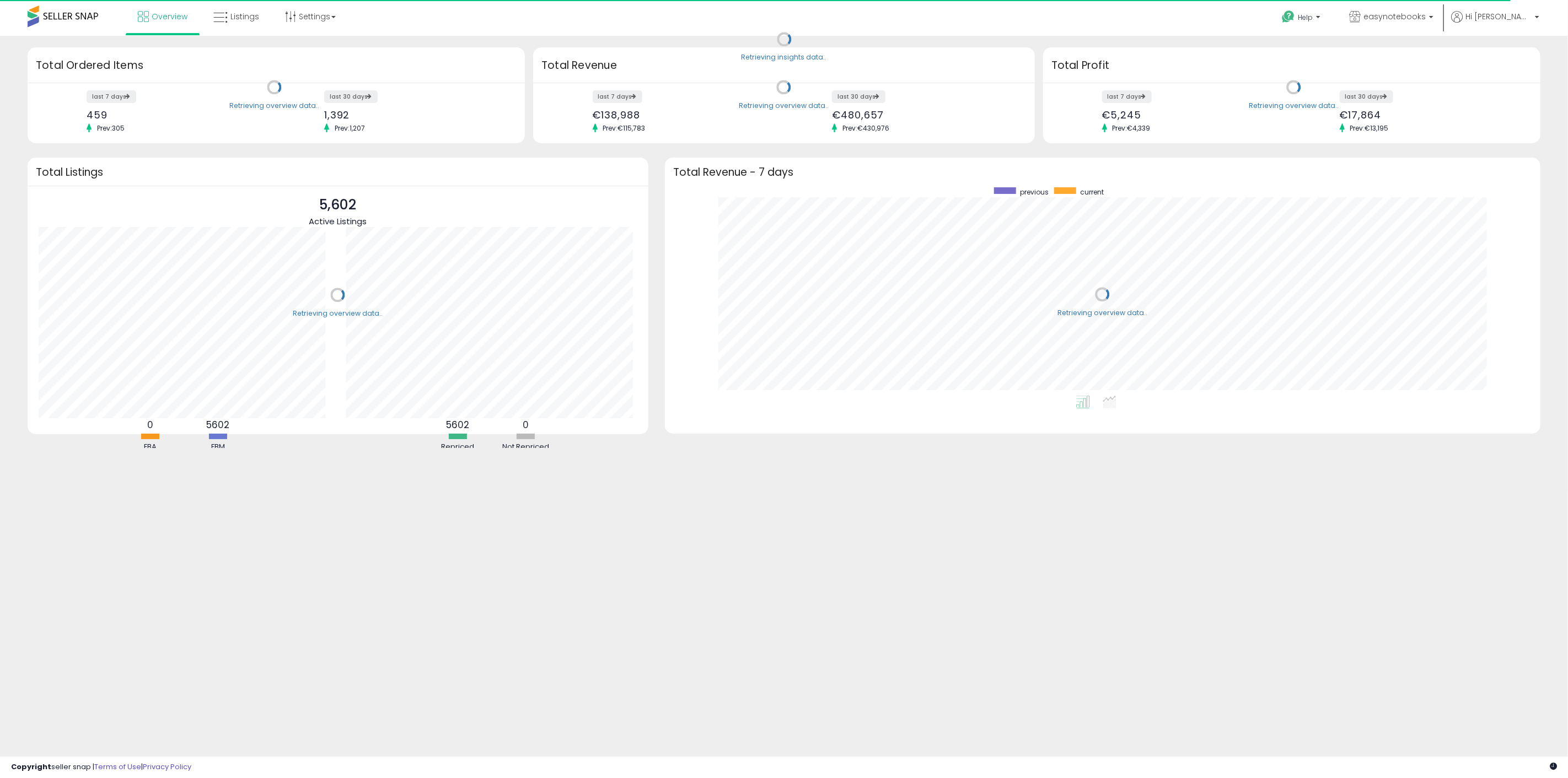
scroll to position [208, 853]
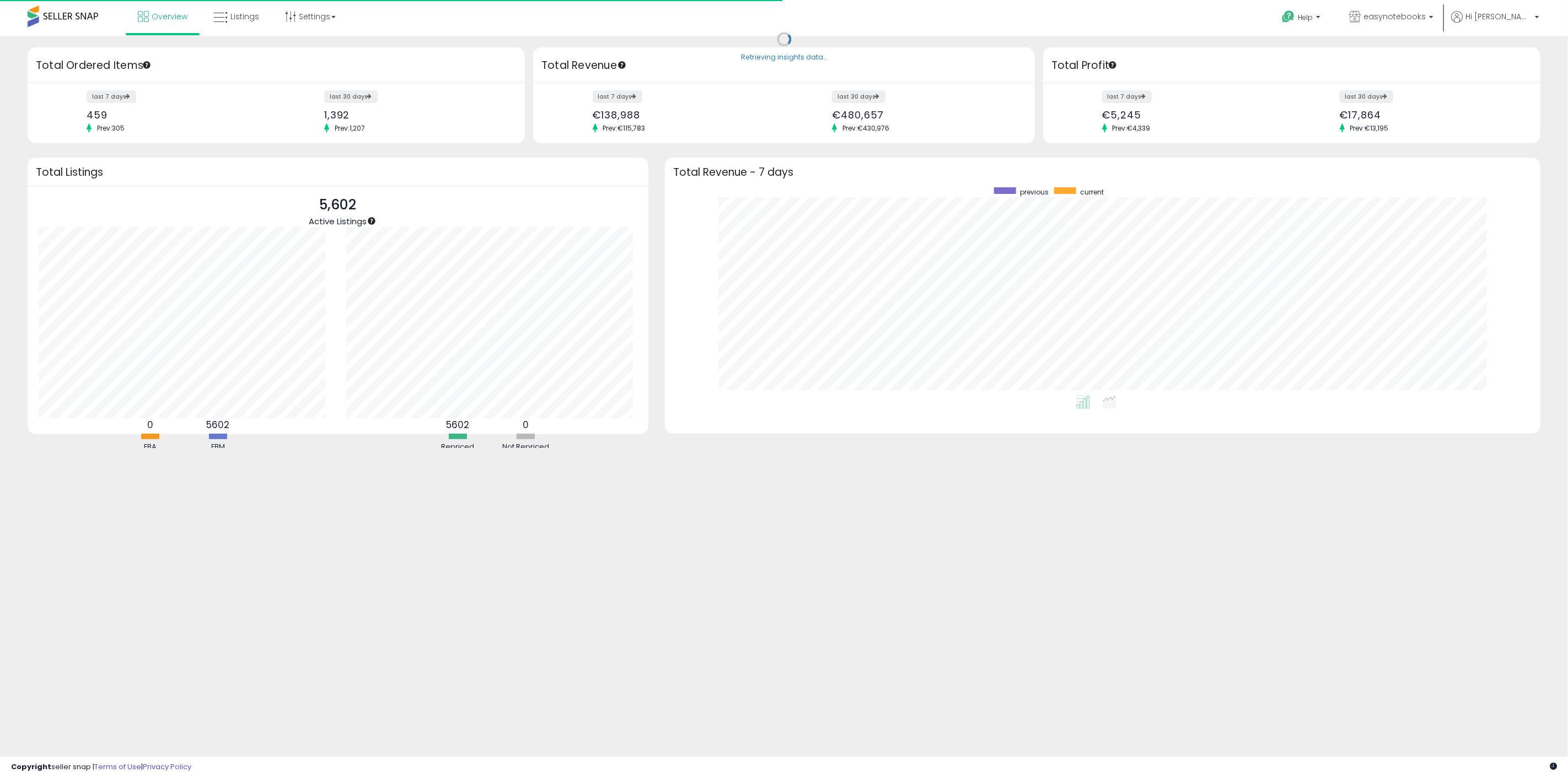
scroll to position [208, 853]
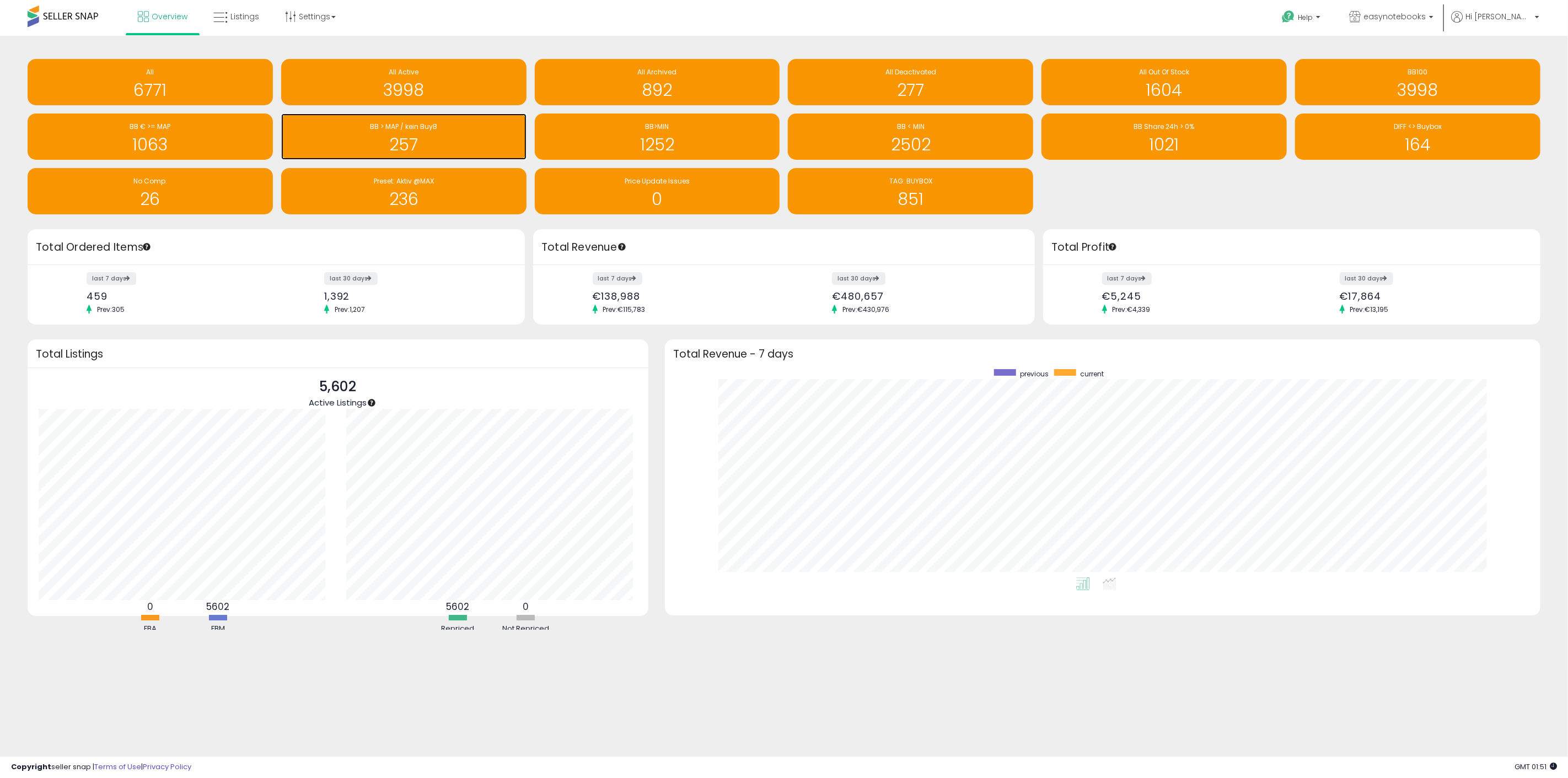
click at [396, 136] on h1 "257" at bounding box center [404, 145] width 235 height 18
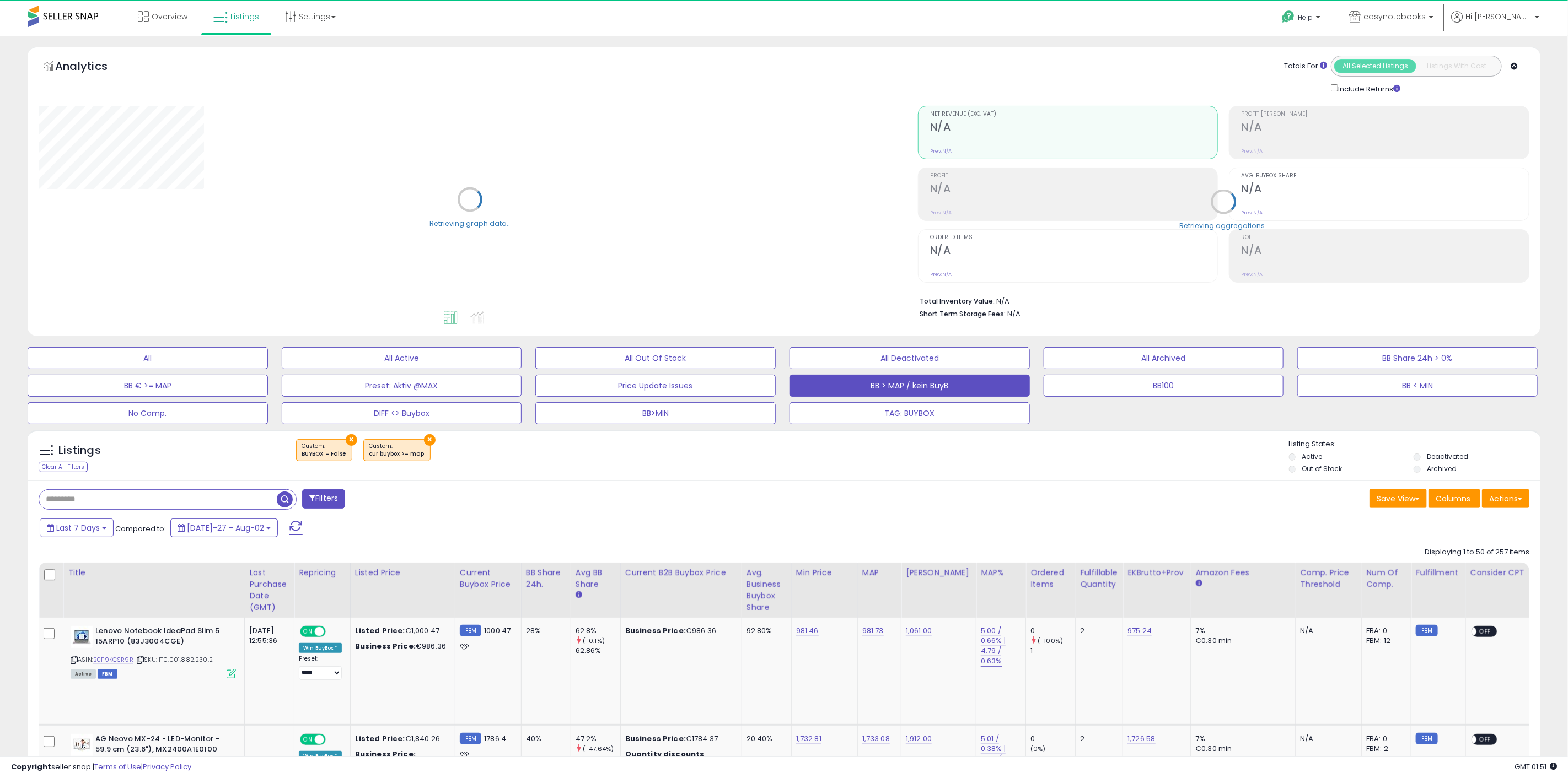
select select "**"
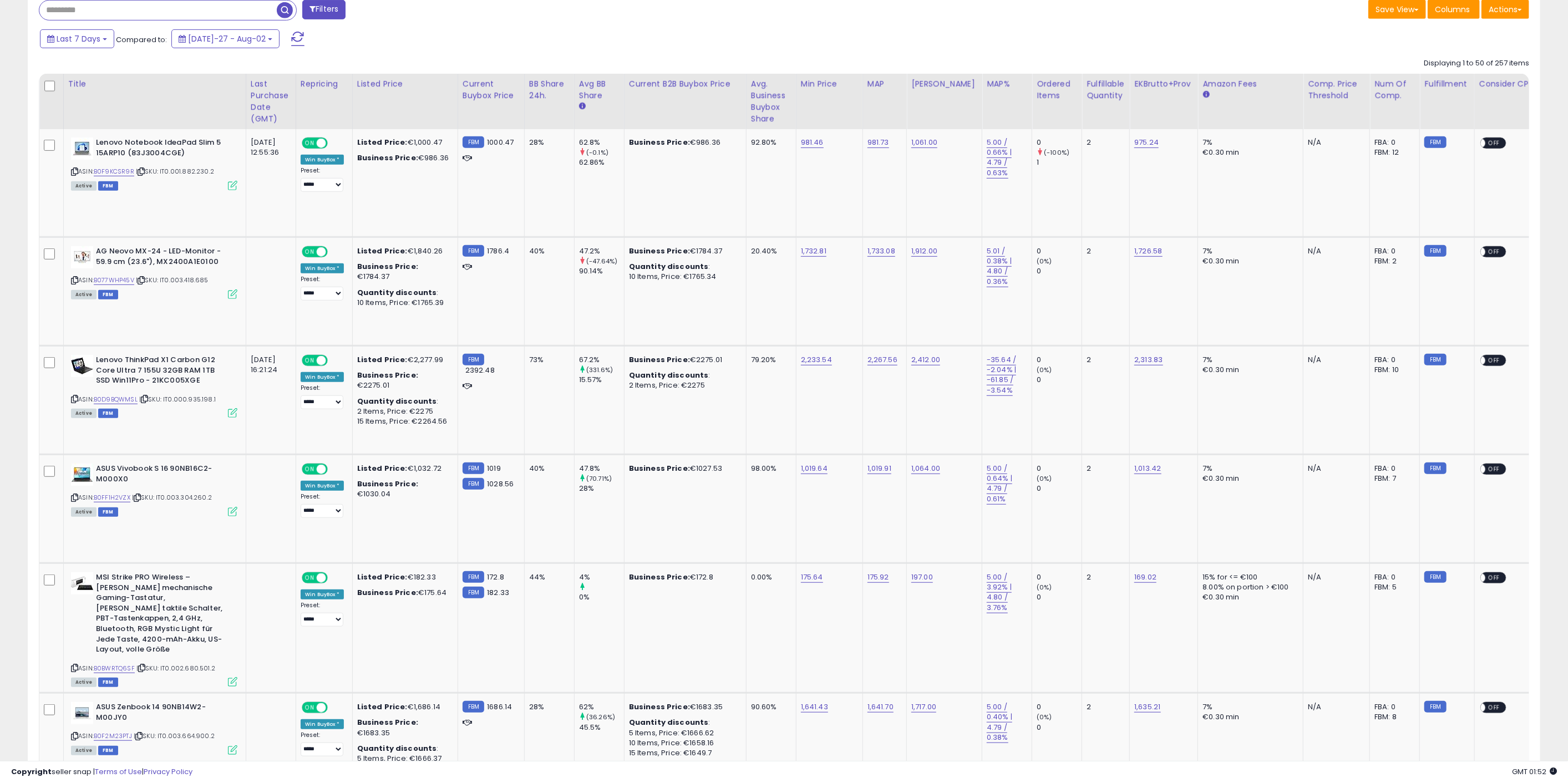
scroll to position [555, 0]
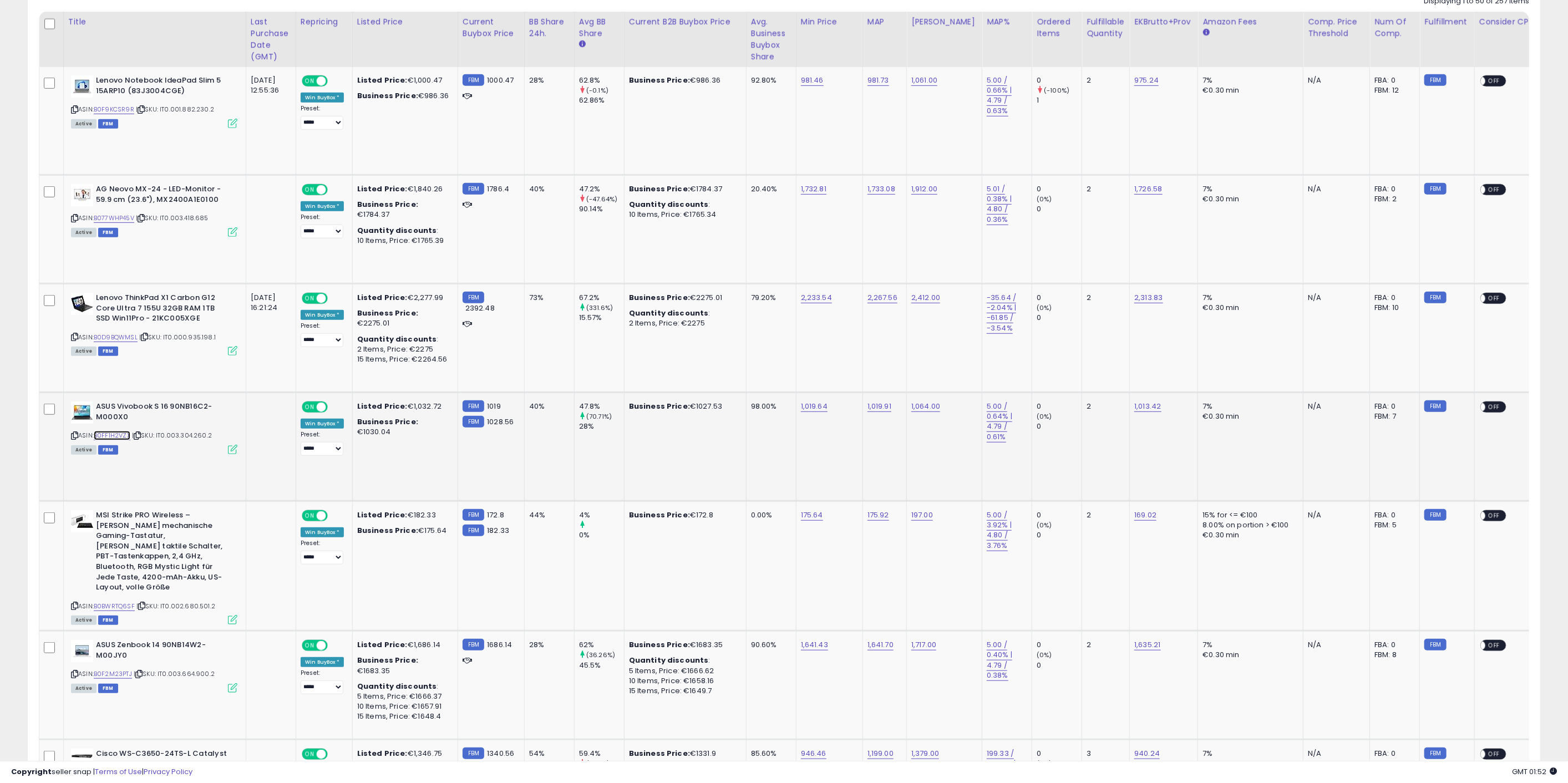
click at [120, 433] on link "B0FF1H2VZX" at bounding box center [112, 435] width 37 height 9
click at [140, 433] on icon at bounding box center [137, 436] width 7 height 6
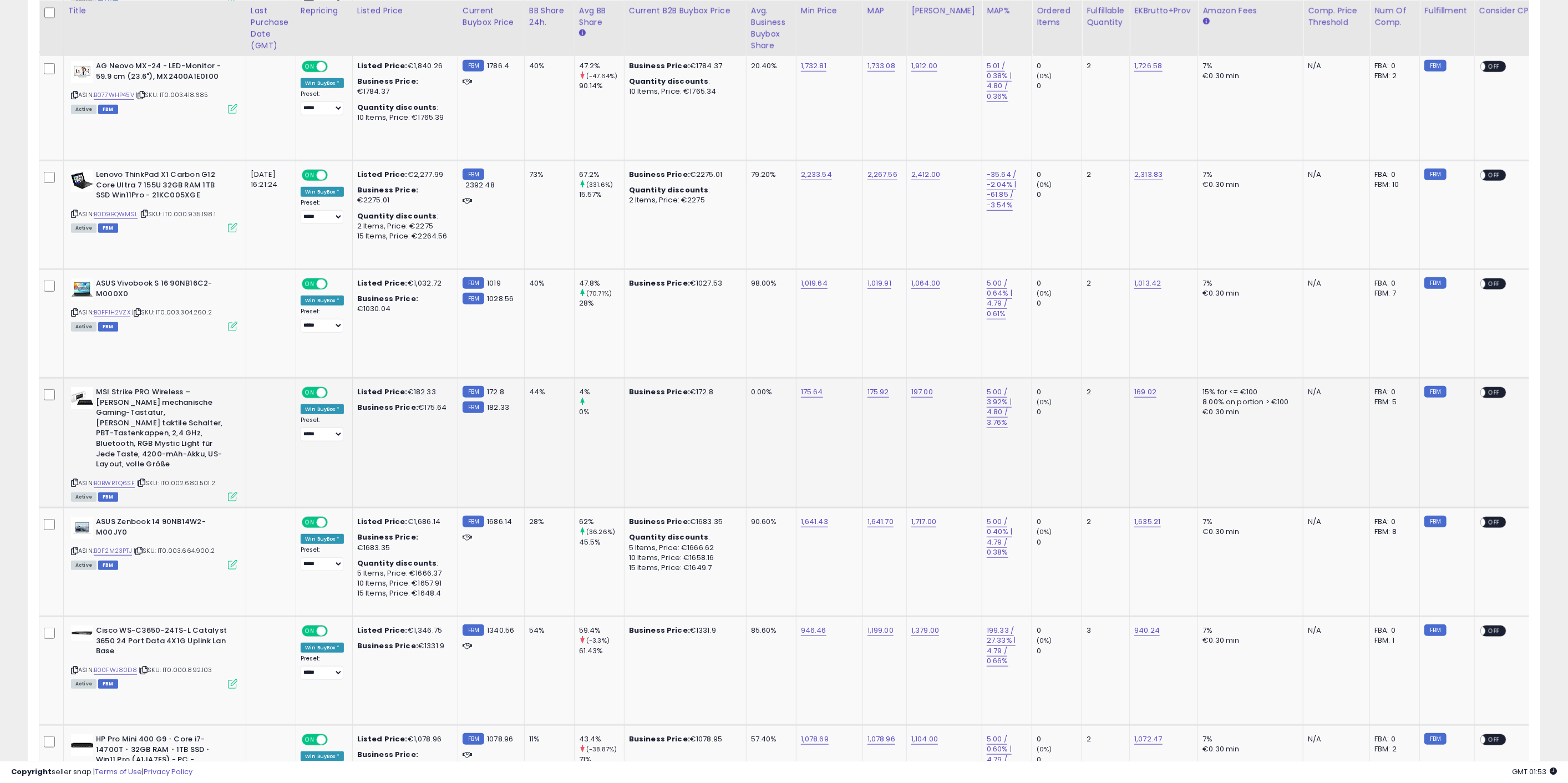
scroll to position [739, 0]
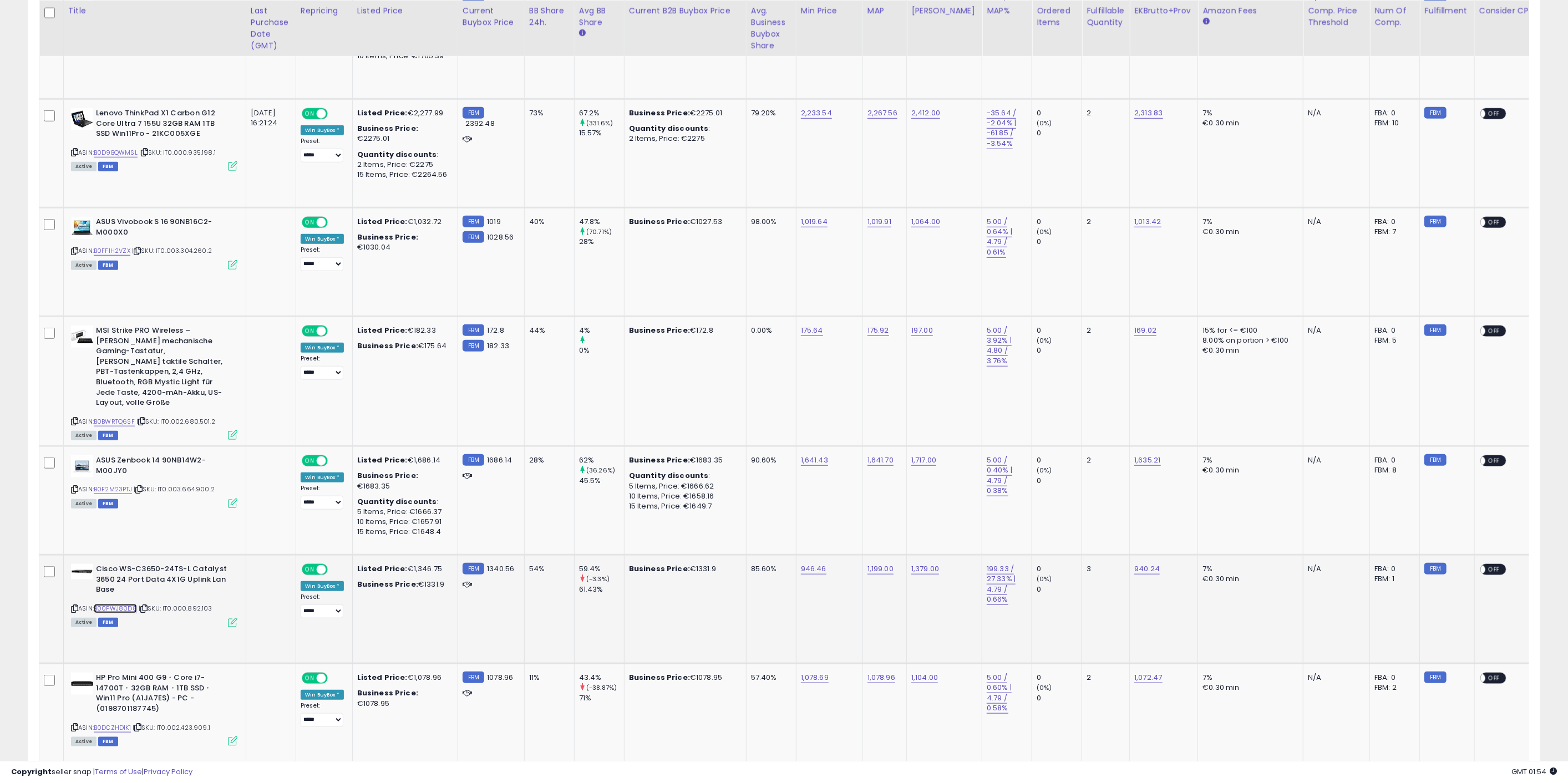
click at [127, 604] on link "B00FWJ80D8" at bounding box center [115, 608] width 43 height 9
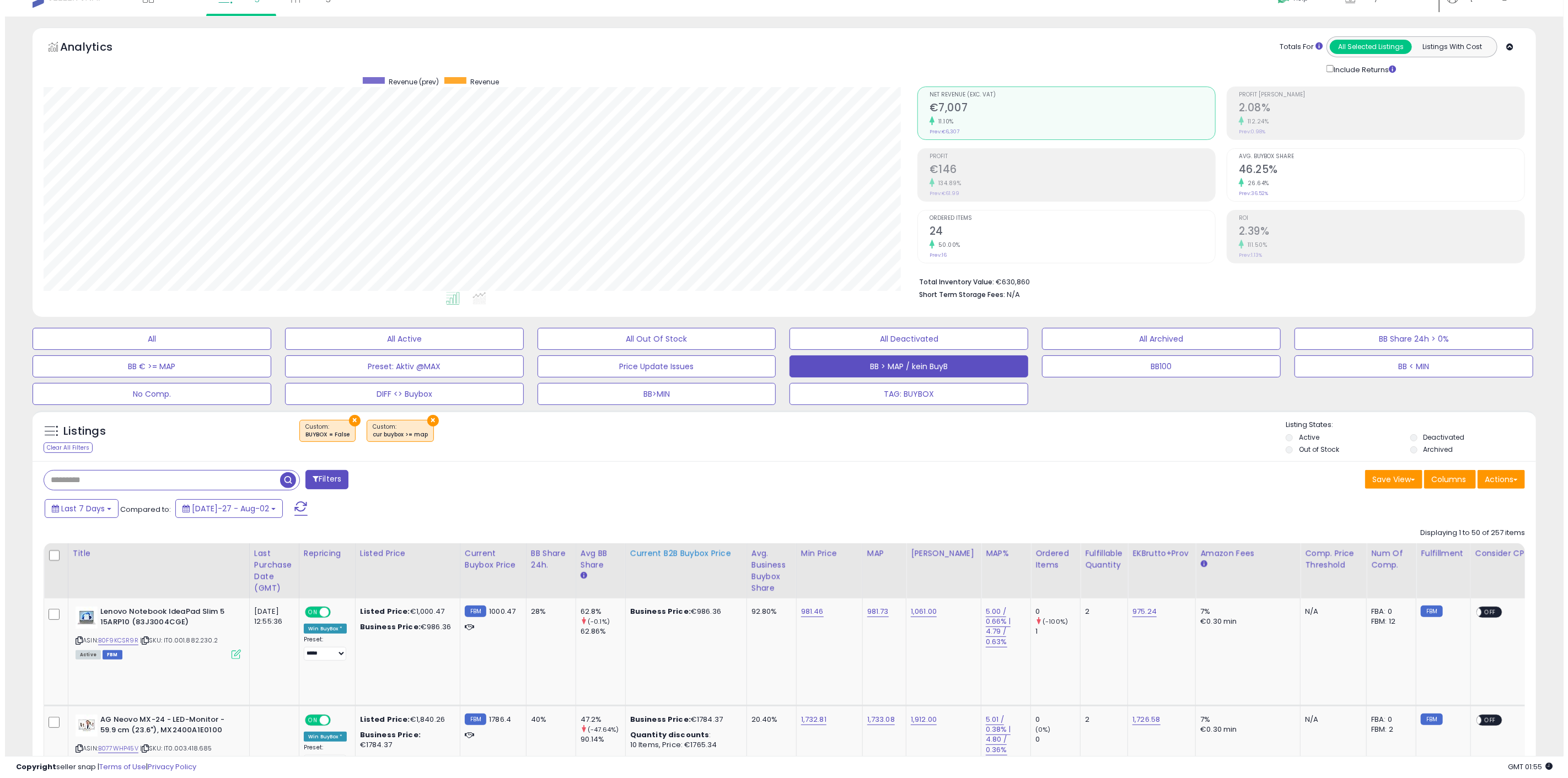
scroll to position [0, 0]
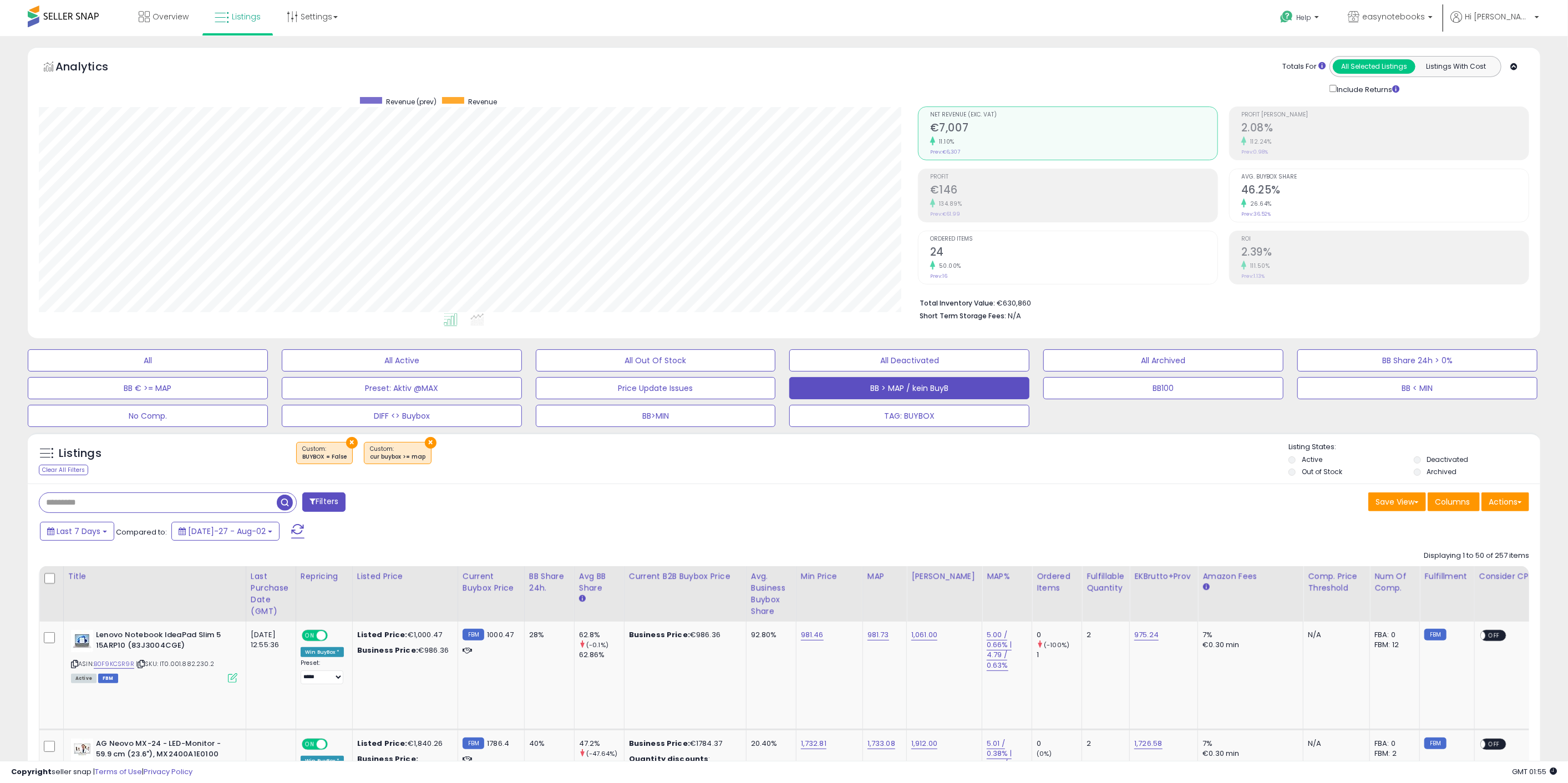
click at [1331, 180] on div "Avg. Buybox Share 46.25% 26.64% Prev: 36.52%" at bounding box center [1385, 194] width 287 height 50
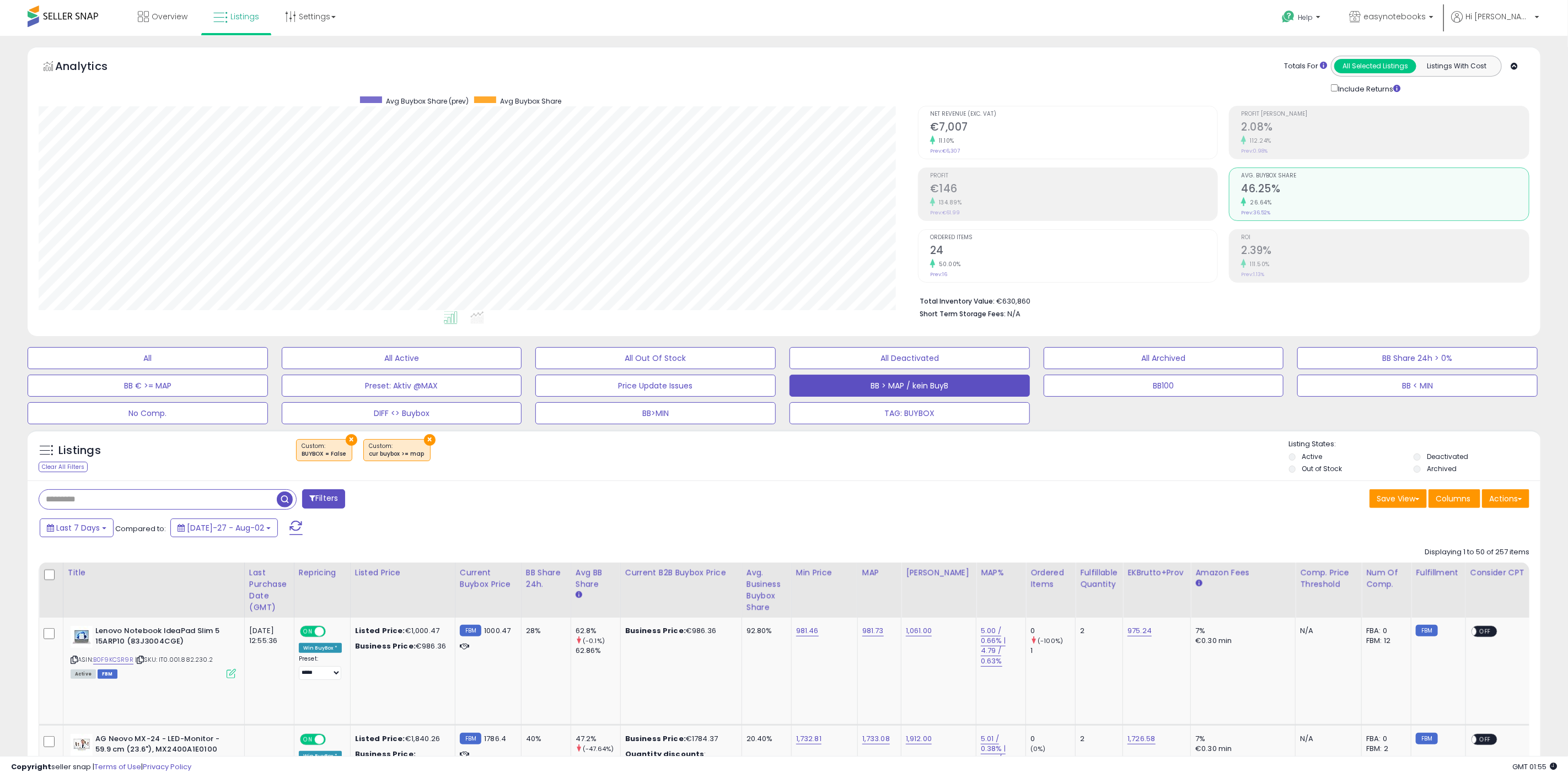
scroll to position [550809, 550403]
click at [267, 356] on button "All Active" at bounding box center [147, 358] width 239 height 22
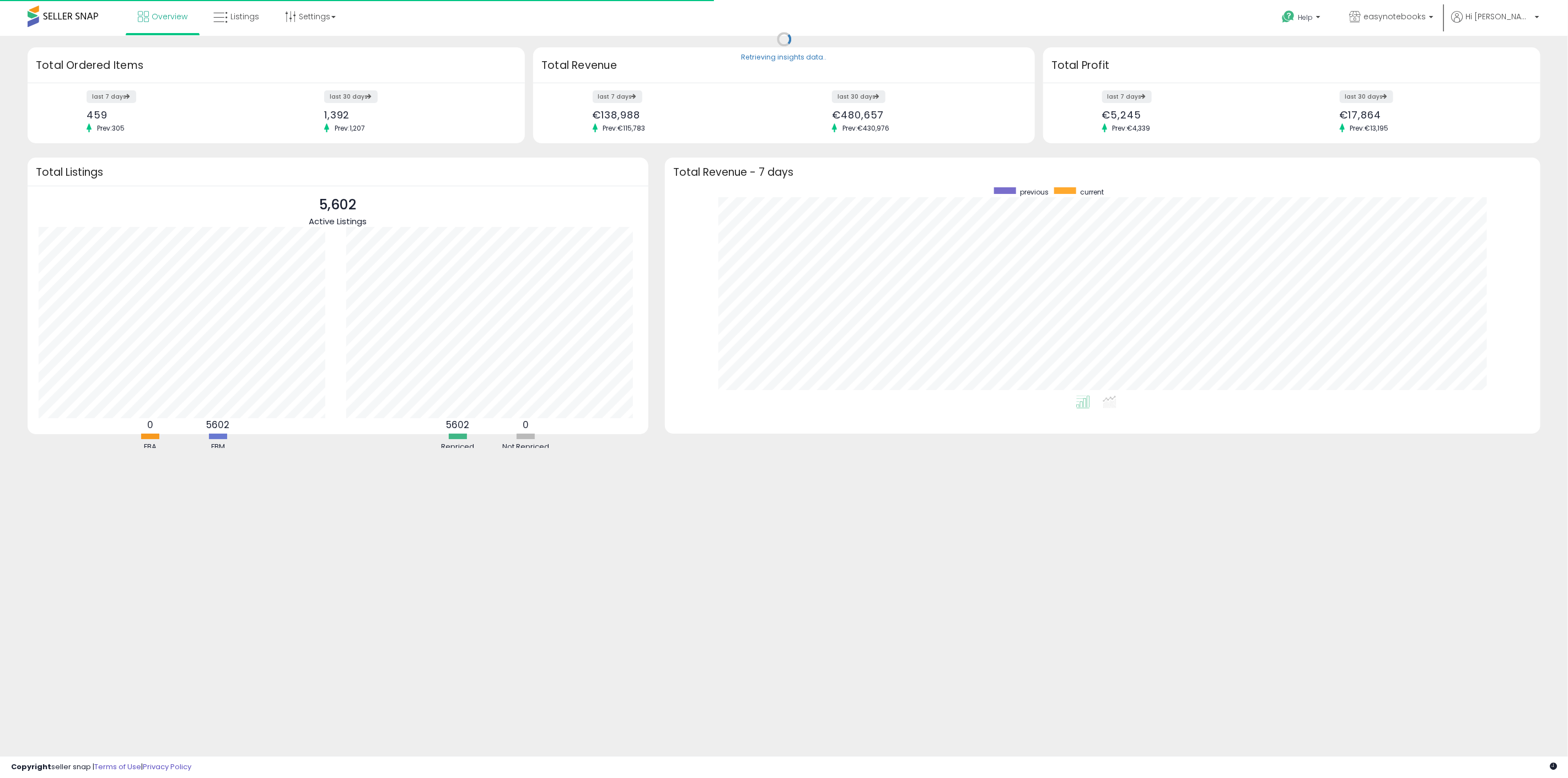
scroll to position [208, 853]
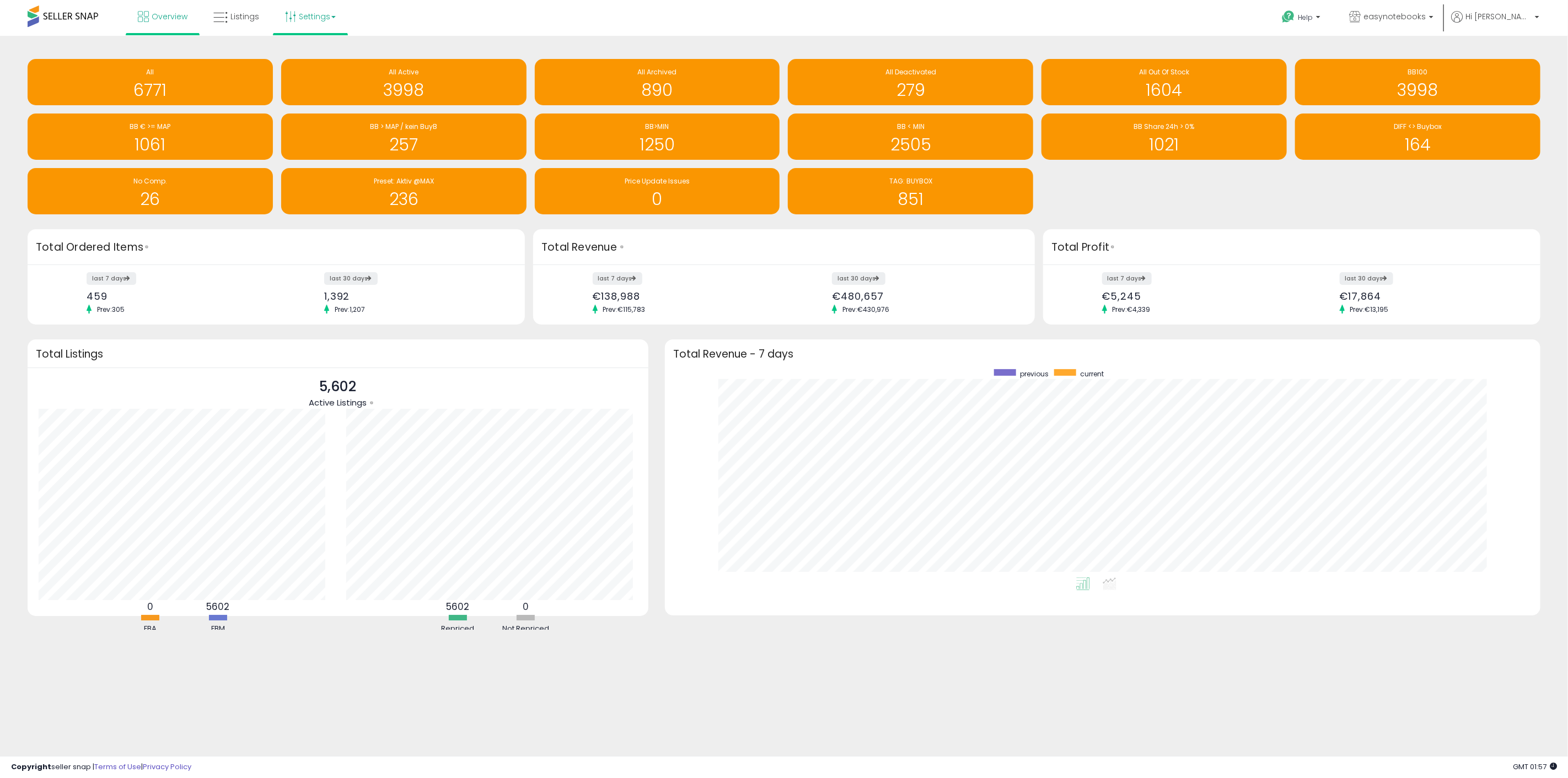
click at [304, 16] on link "Settings" at bounding box center [310, 16] width 67 height 33
click at [316, 53] on link "Store settings" at bounding box center [312, 56] width 50 height 11
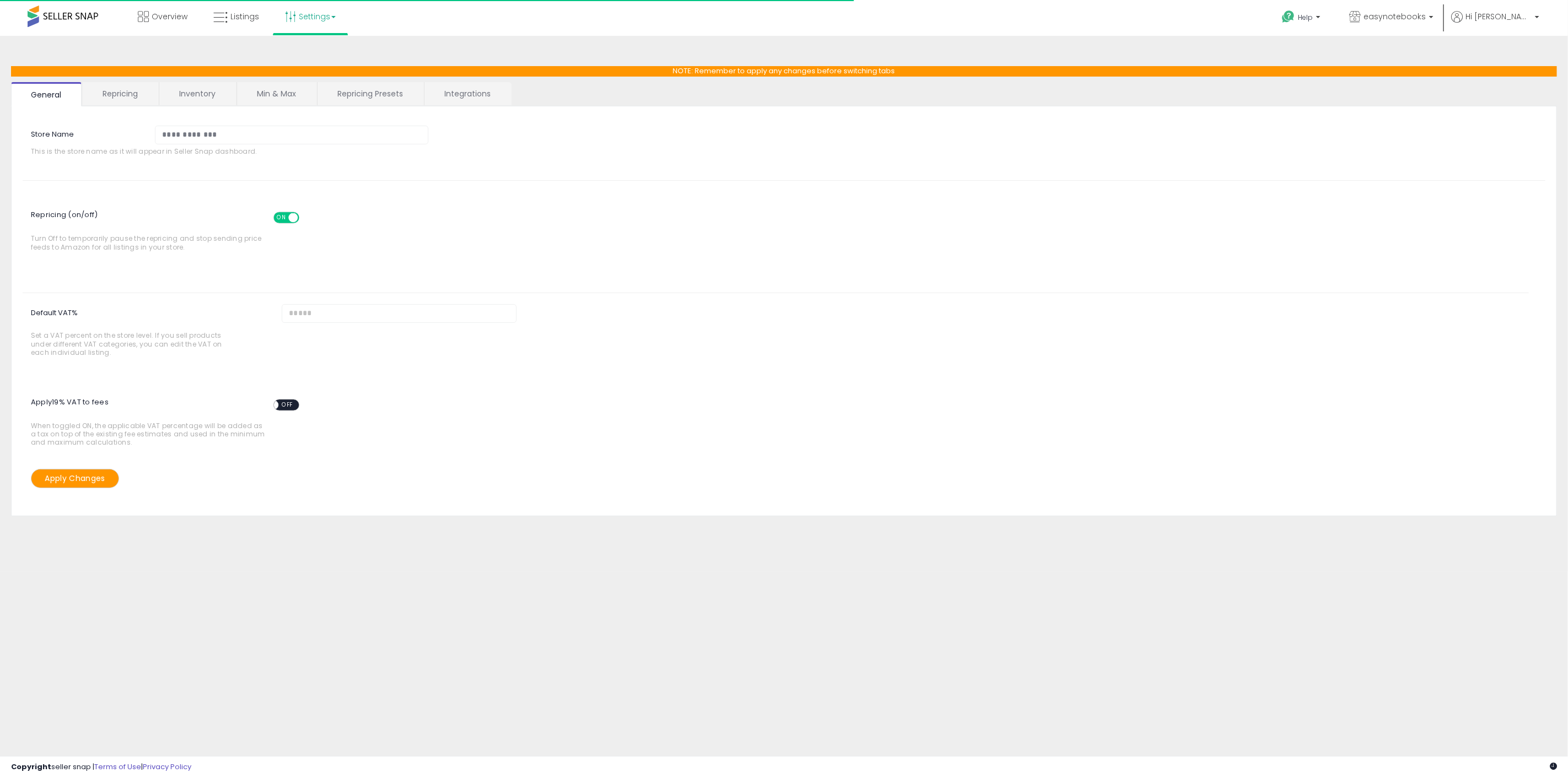
select select "******"
select select "**********"
click at [397, 84] on link "Repricing Presets" at bounding box center [370, 94] width 105 height 23
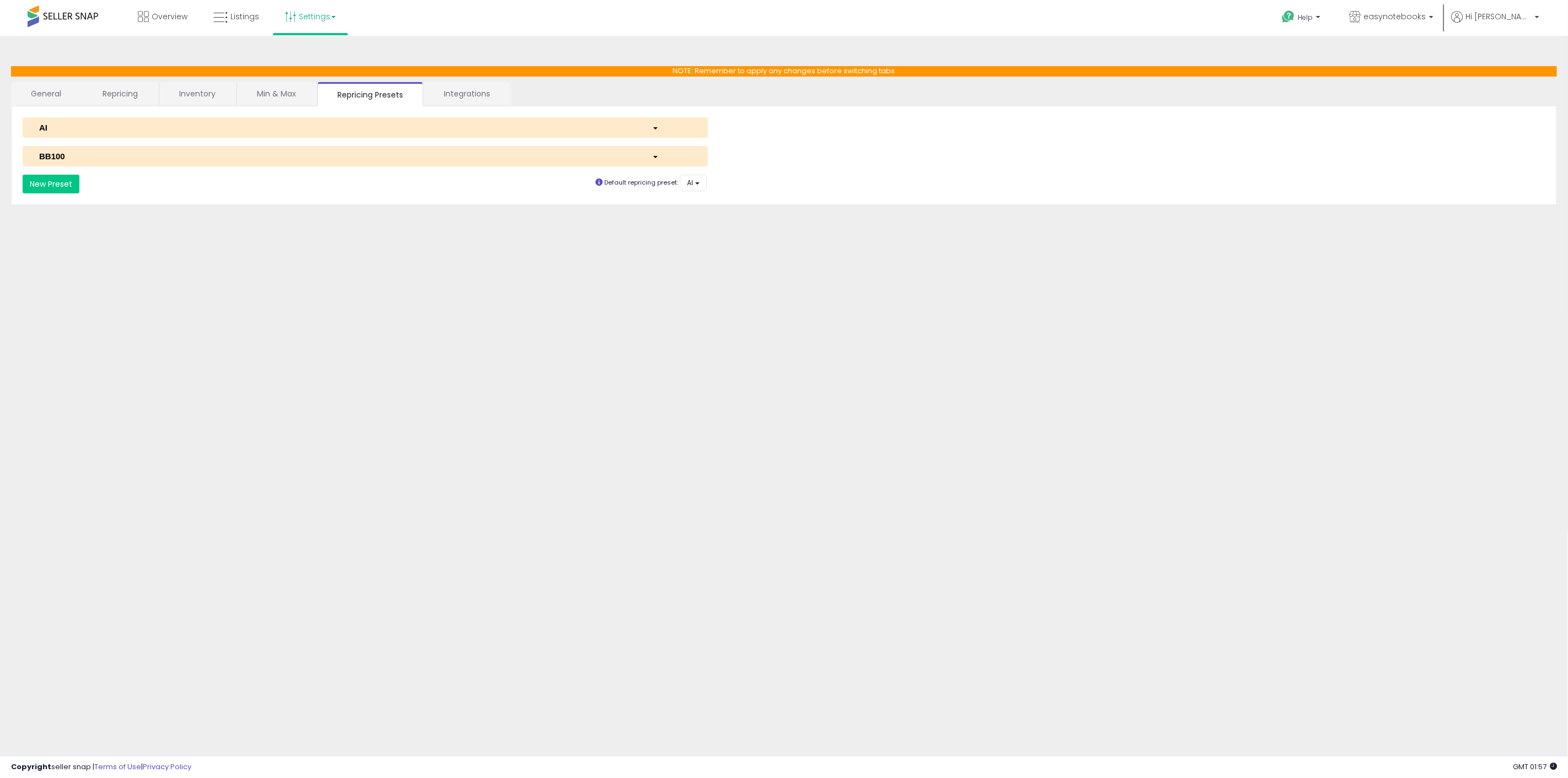
click at [650, 128] on div "button" at bounding box center [671, 128] width 56 height 11
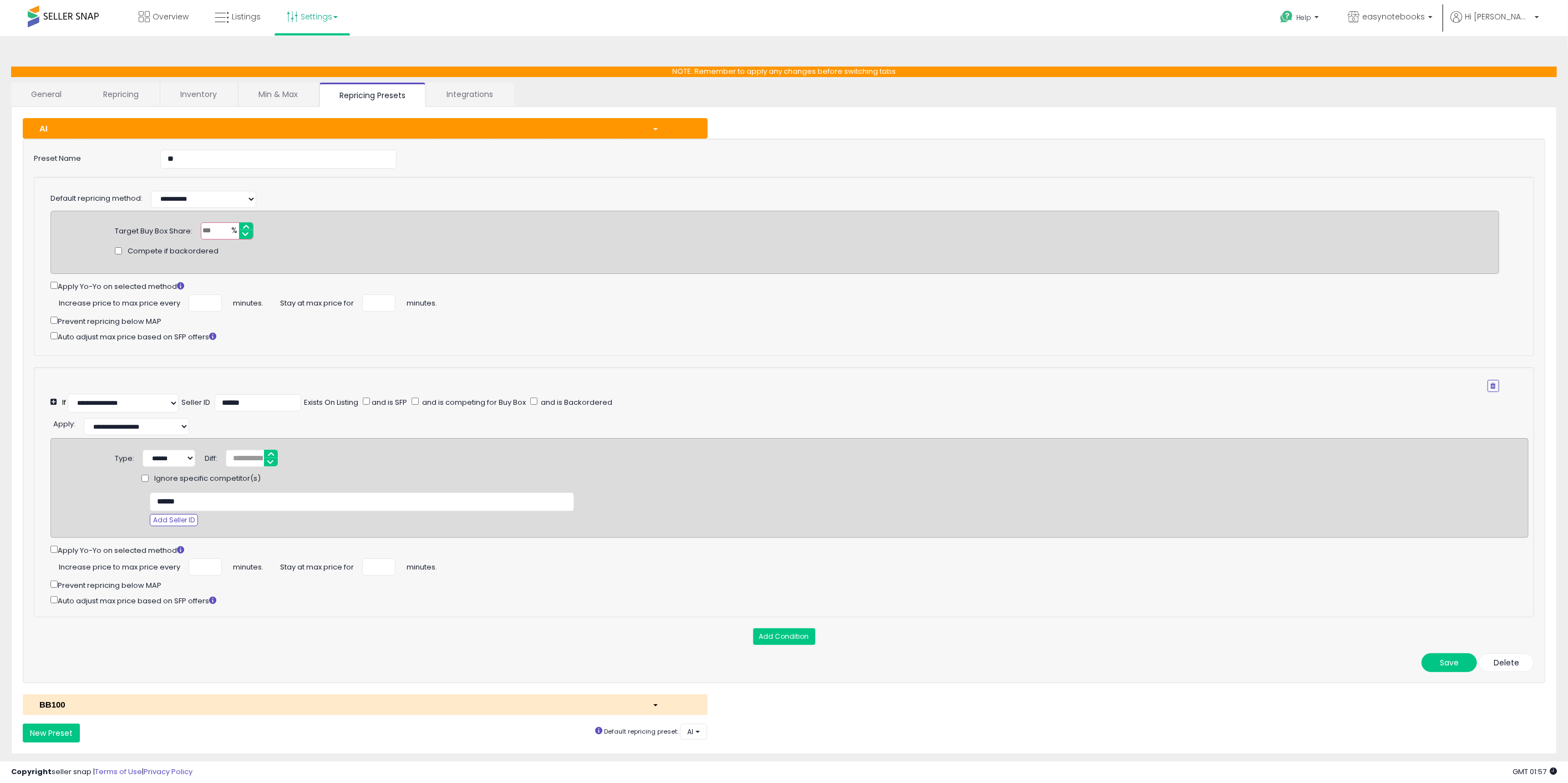
scroll to position [30, 0]
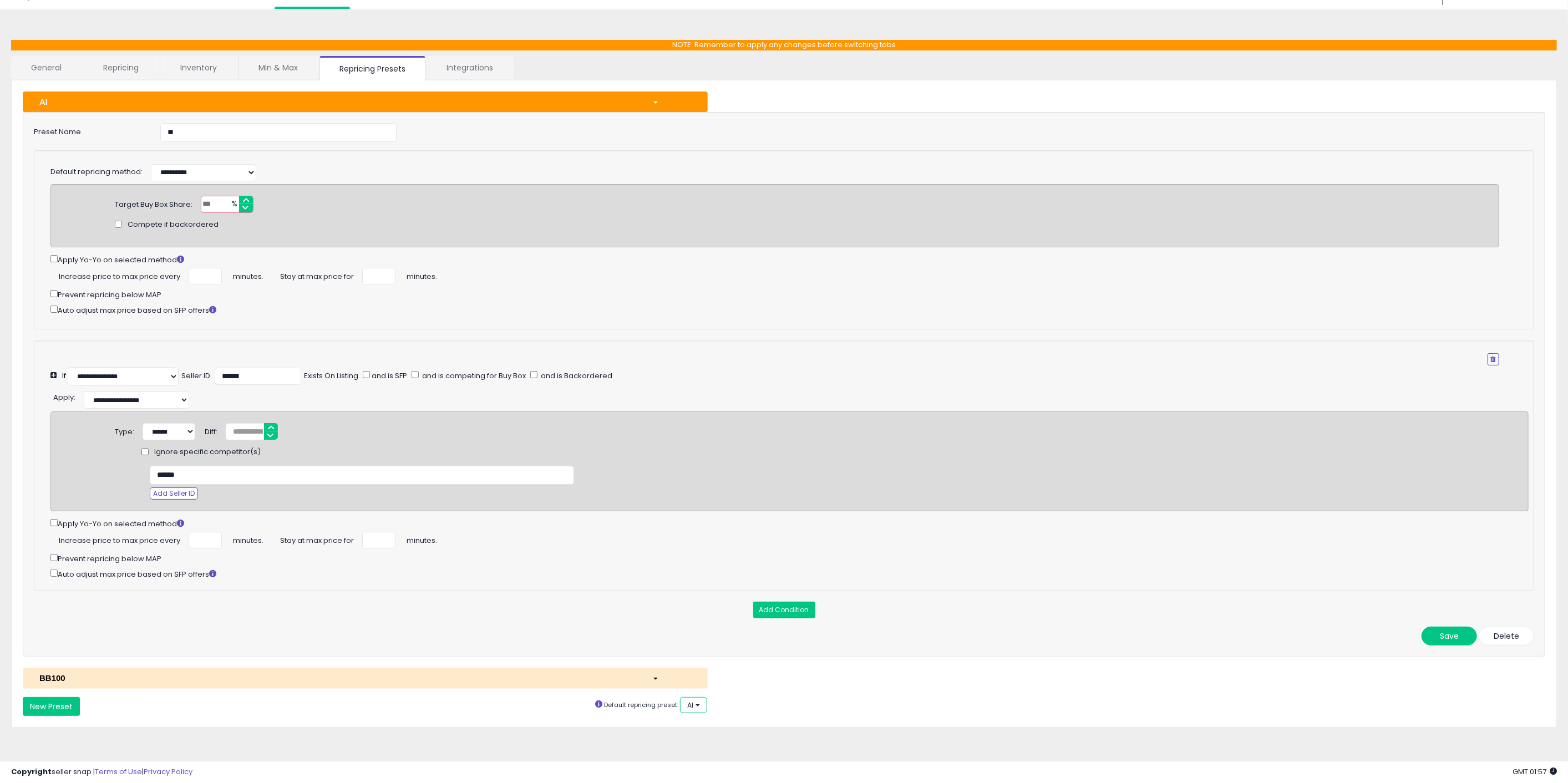
click at [693, 708] on button "AI" at bounding box center [693, 705] width 27 height 16
click at [728, 760] on div "**********" at bounding box center [784, 396] width 1568 height 774
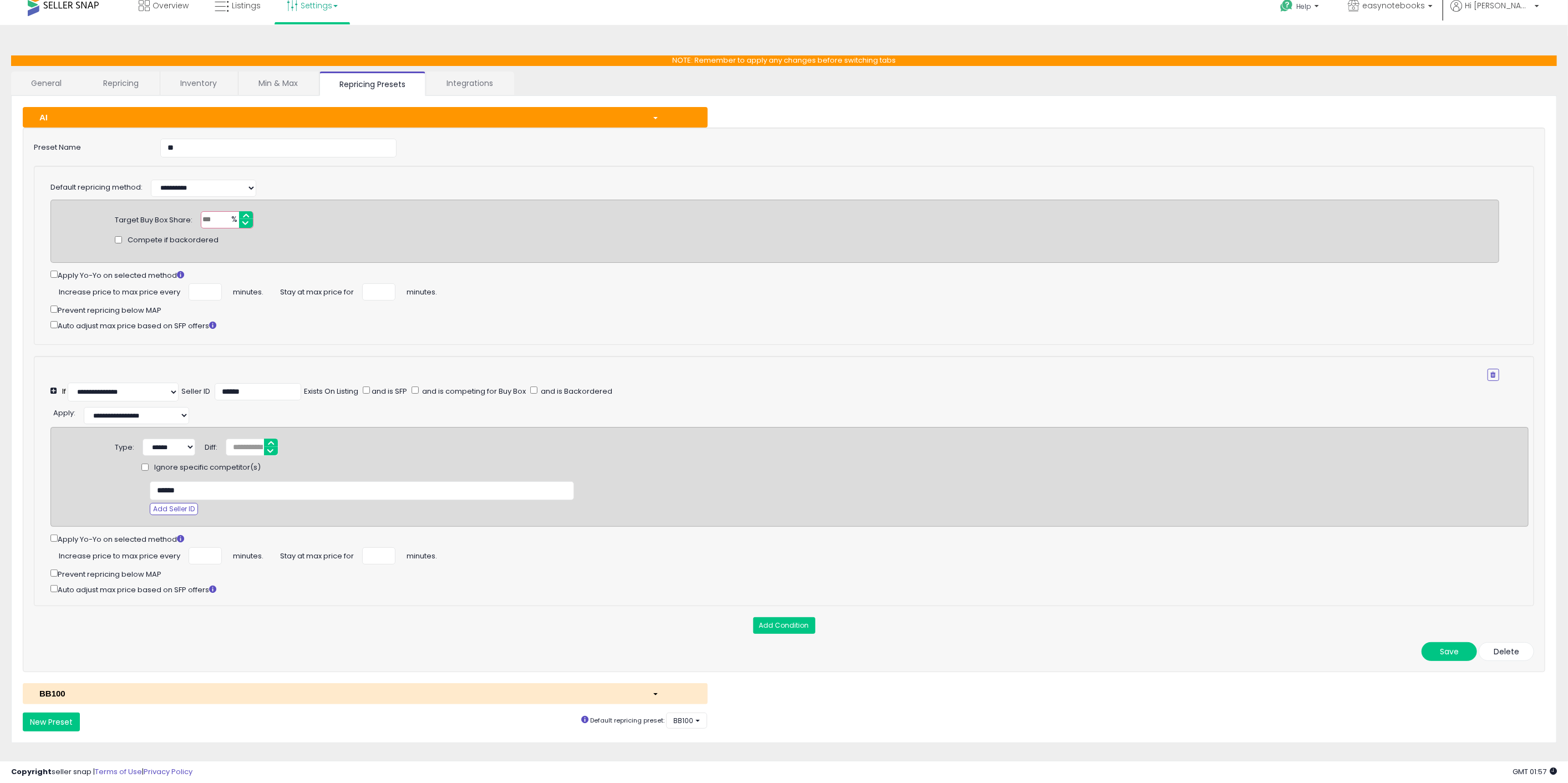
scroll to position [0, 0]
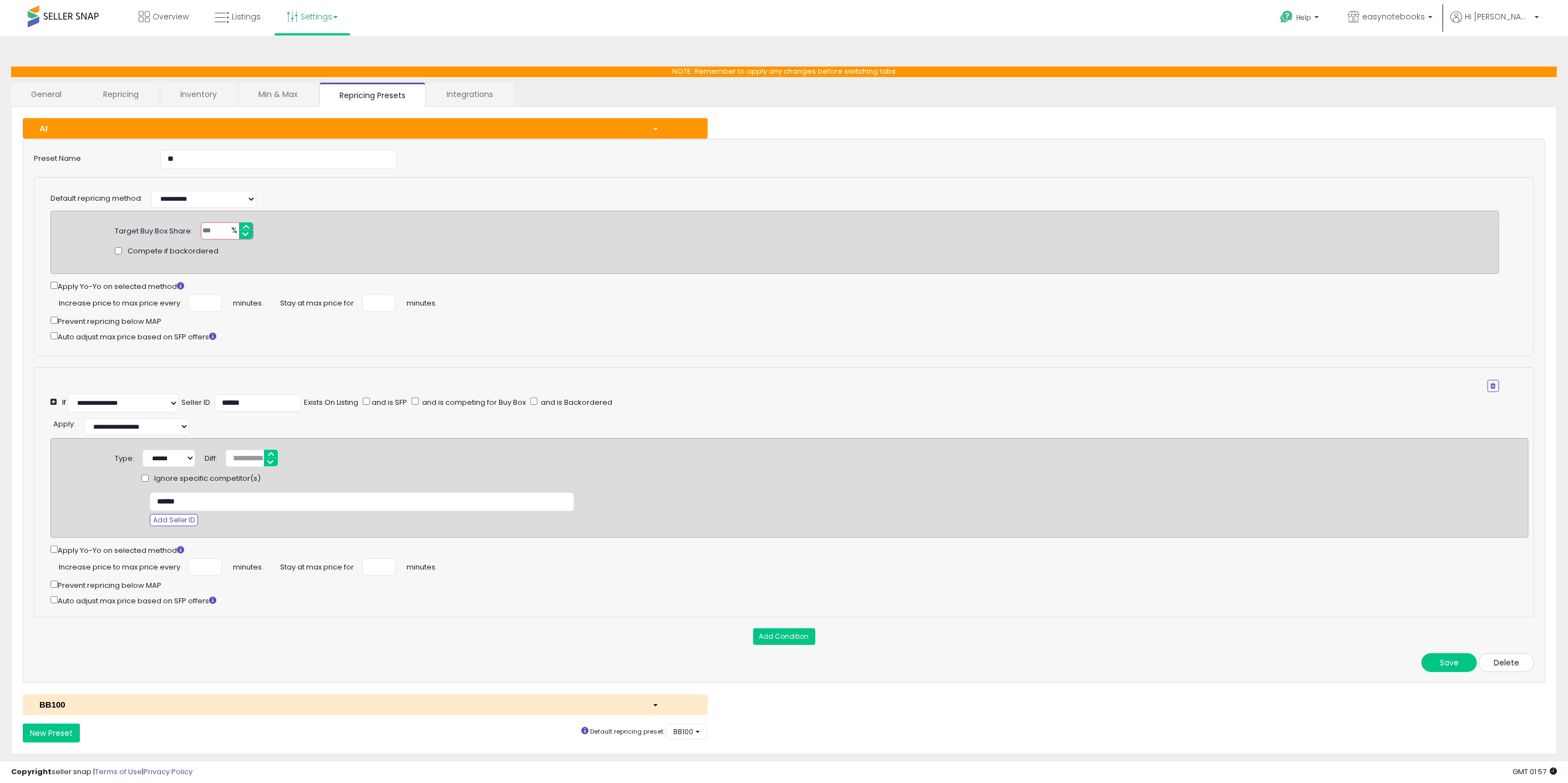
click at [1502, 669] on button "Delete" at bounding box center [1507, 663] width 56 height 19
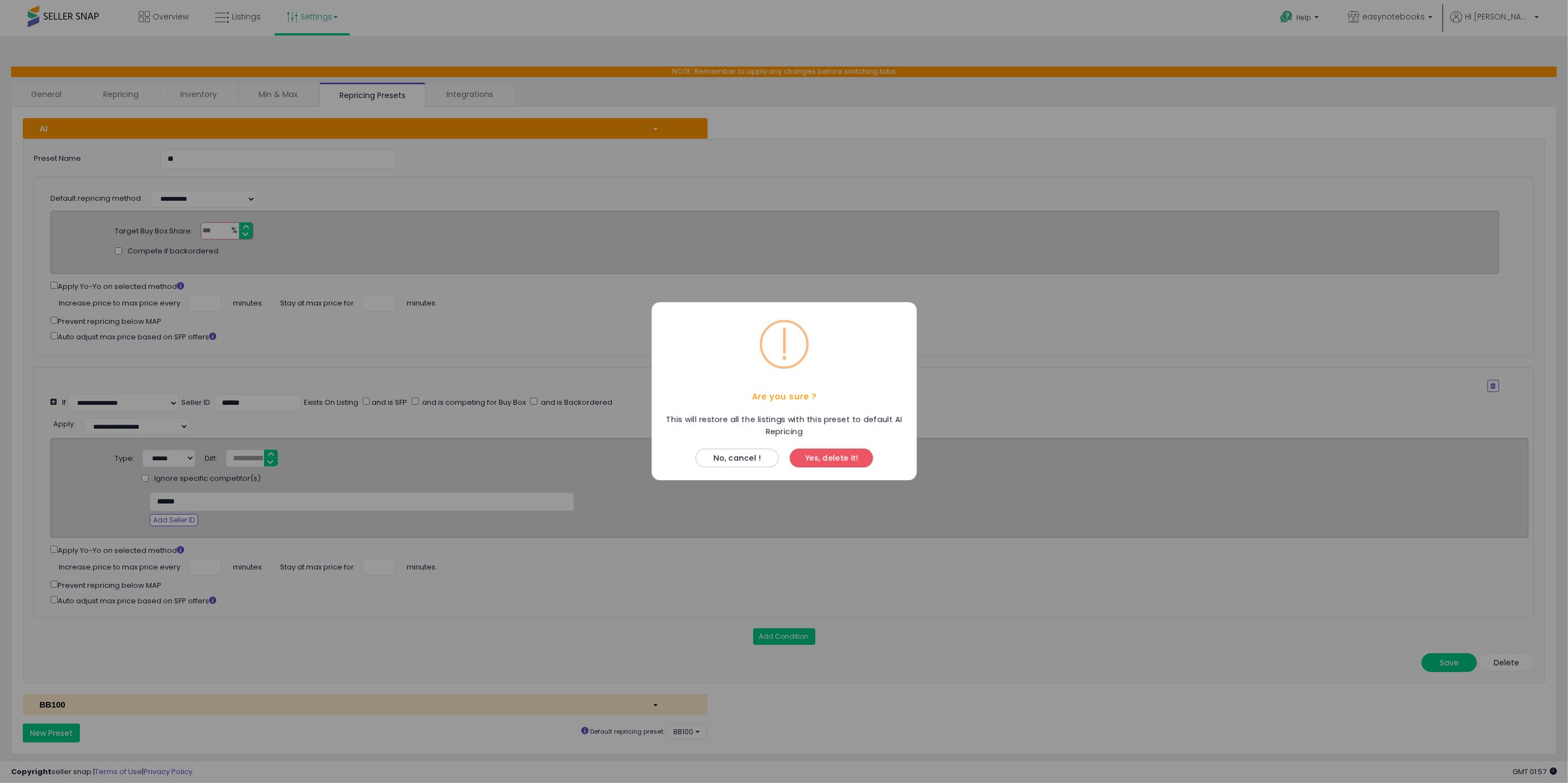
click at [854, 456] on button "Yes, delete it!" at bounding box center [832, 459] width 83 height 19
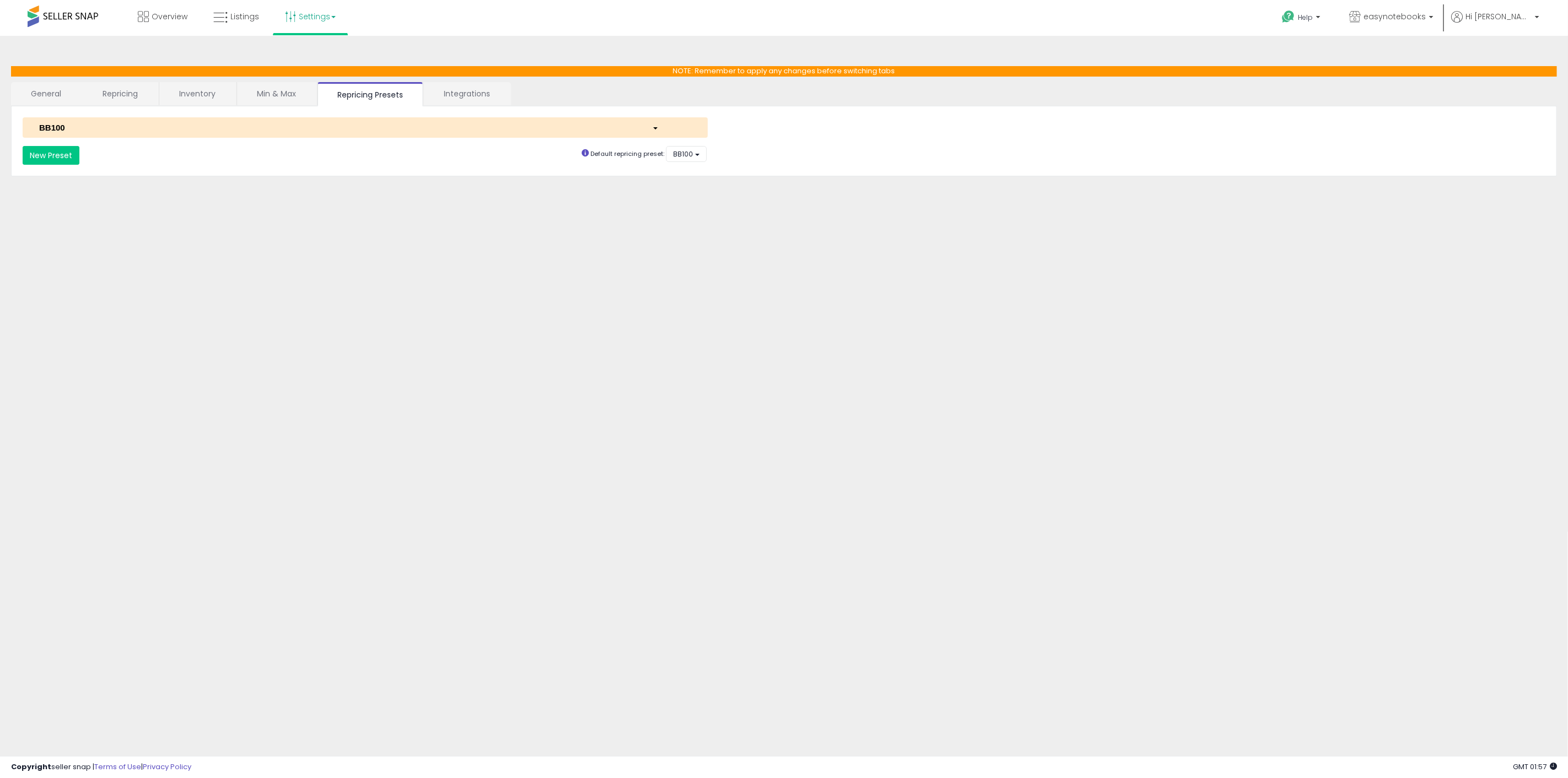
click at [287, 124] on div "BB100" at bounding box center [337, 128] width 613 height 11
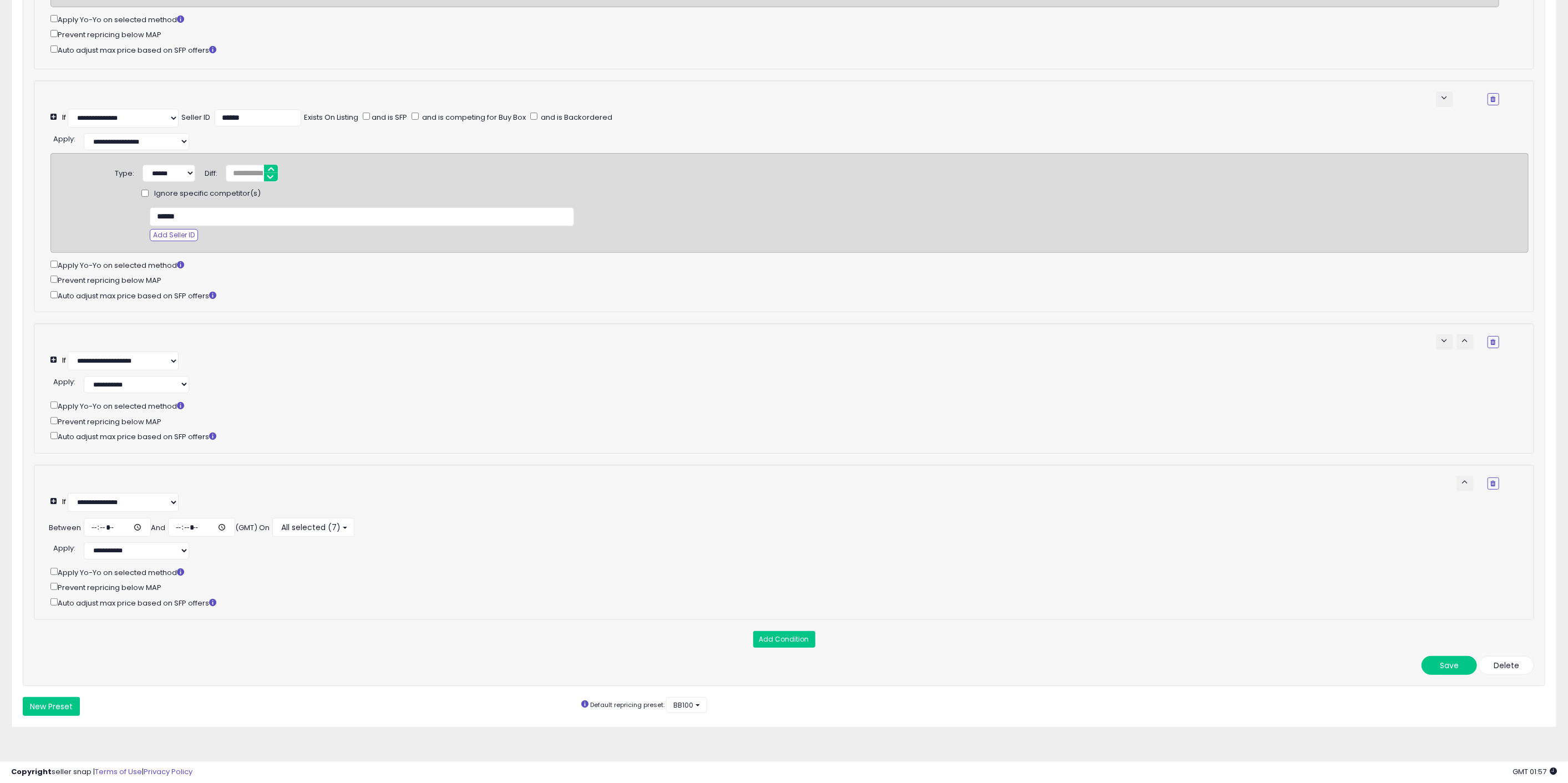
scroll to position [287, 0]
click at [1496, 480] on icon "button" at bounding box center [1493, 483] width 5 height 7
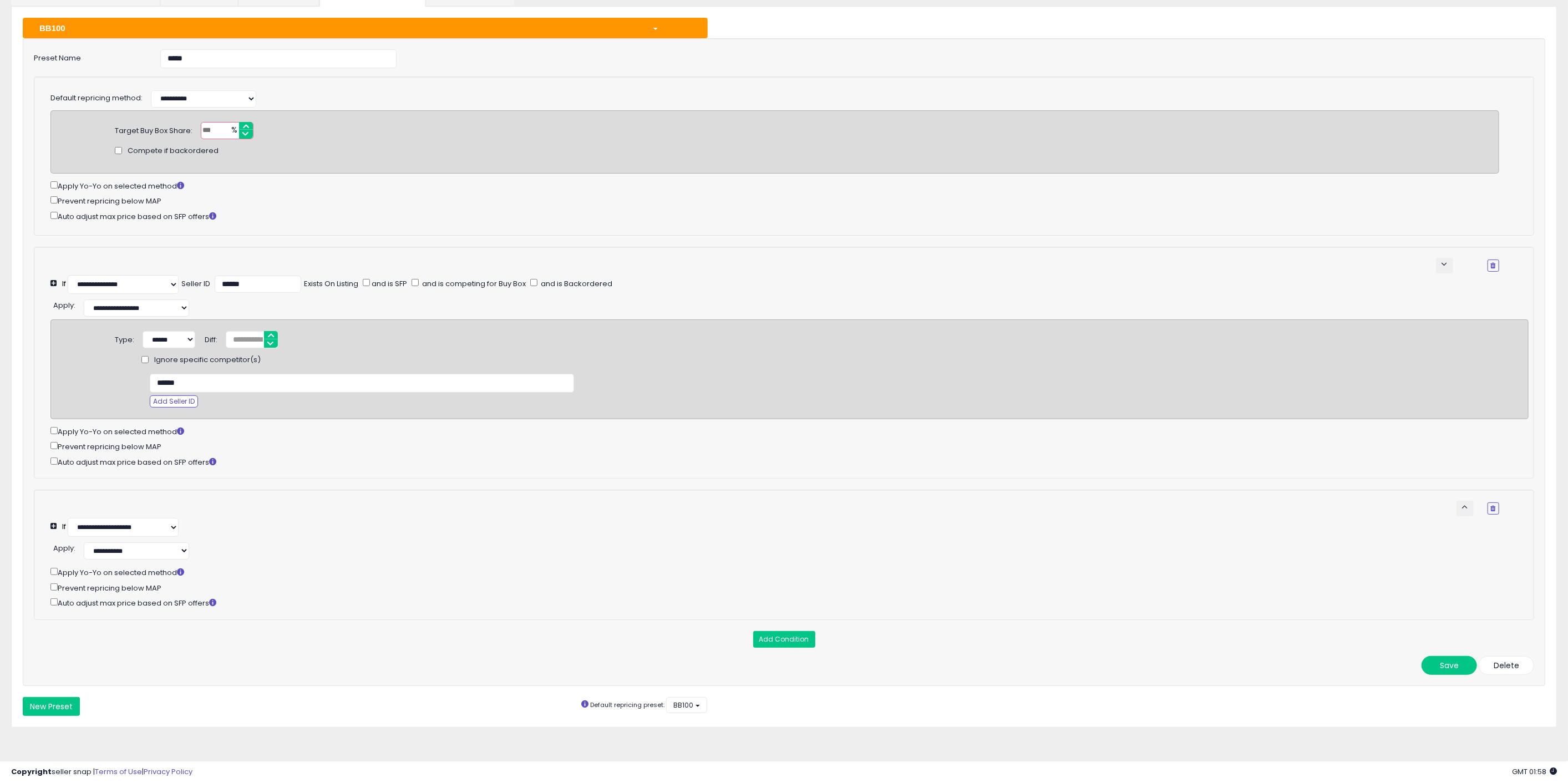
scroll to position [113, 0]
click at [1440, 660] on button "Save" at bounding box center [1449, 665] width 56 height 19
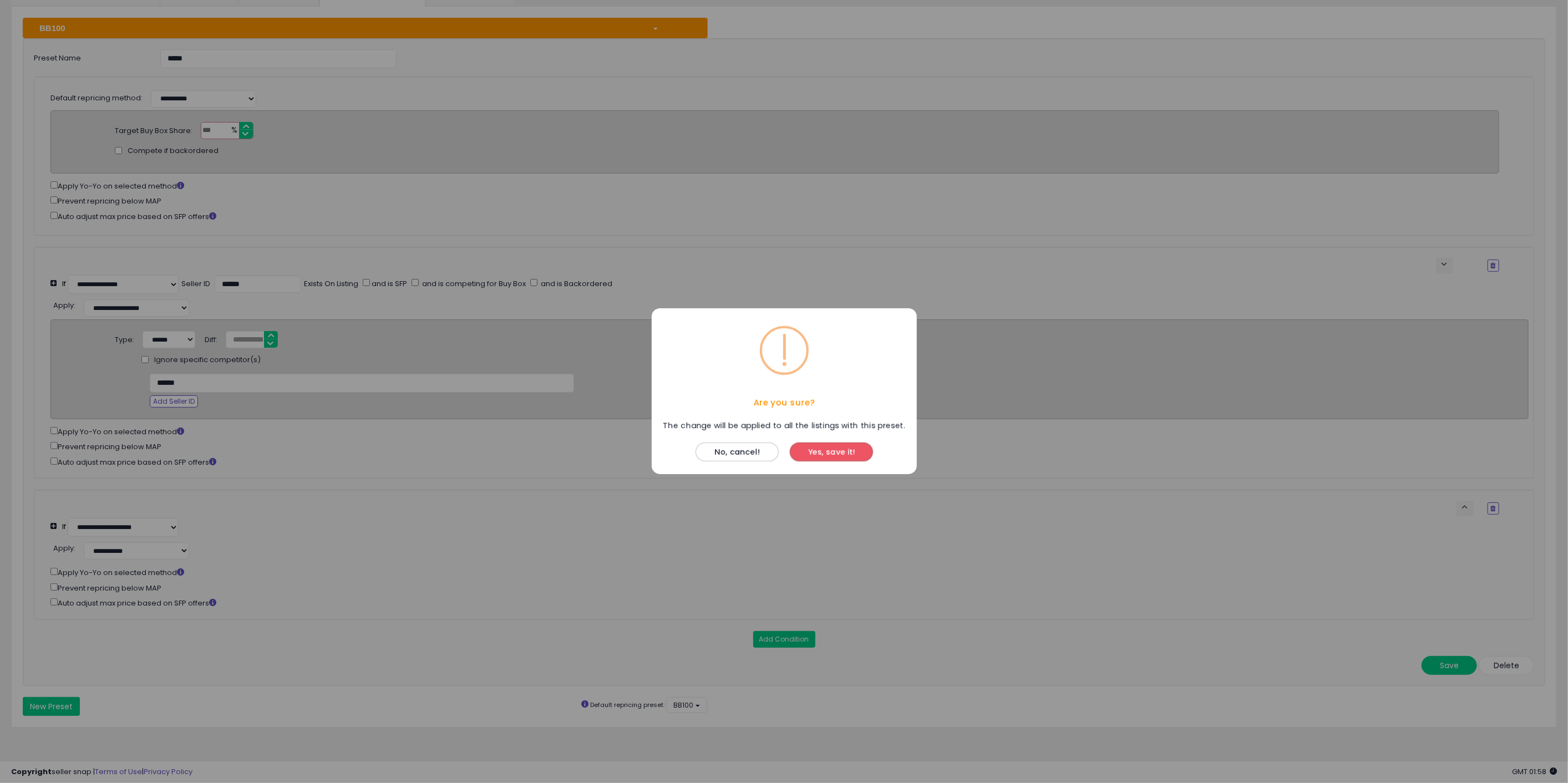
click at [822, 454] on button "Yes, save it!" at bounding box center [832, 453] width 83 height 19
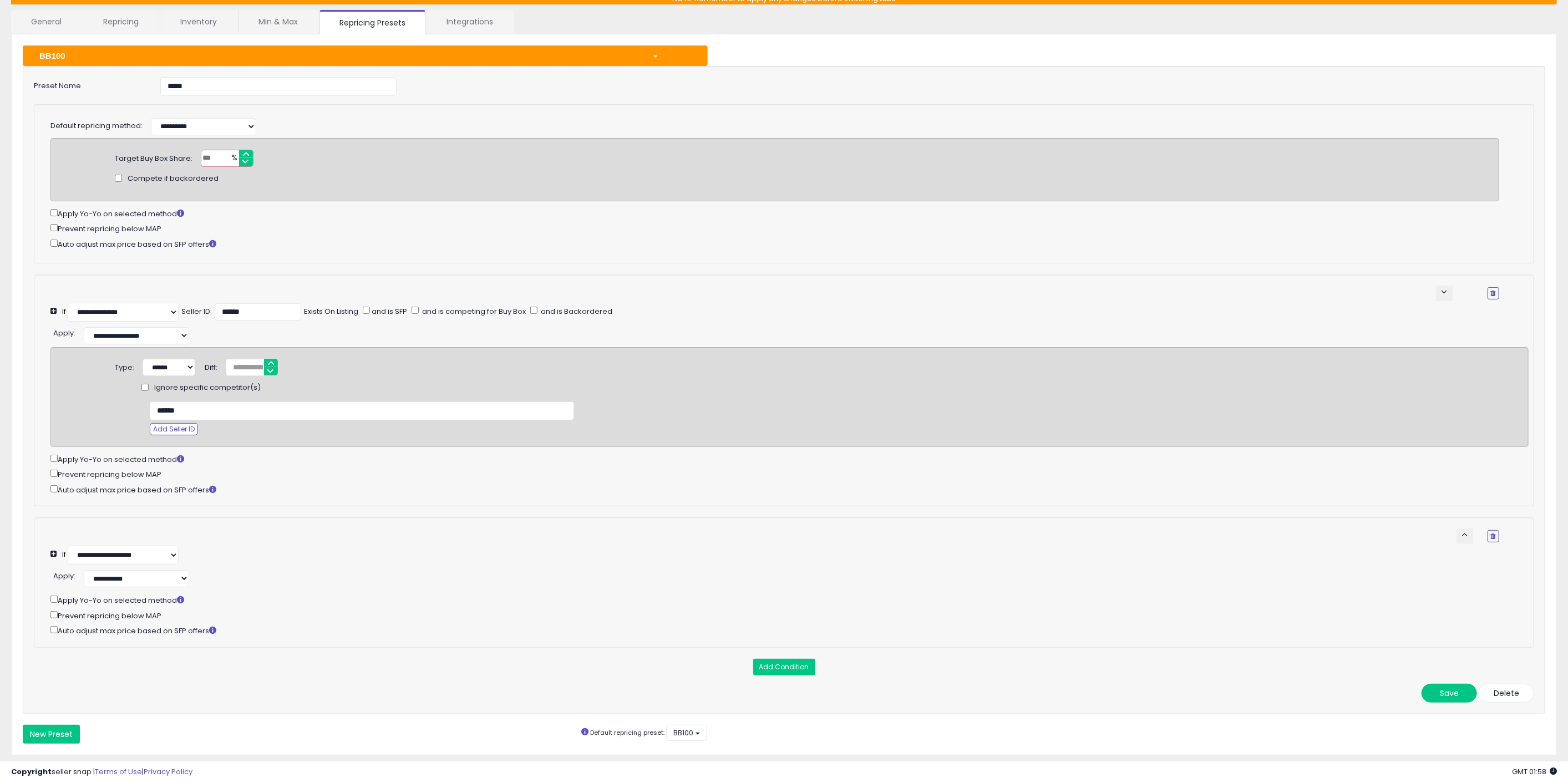
scroll to position [51, 0]
